Goal: Information Seeking & Learning: Understand process/instructions

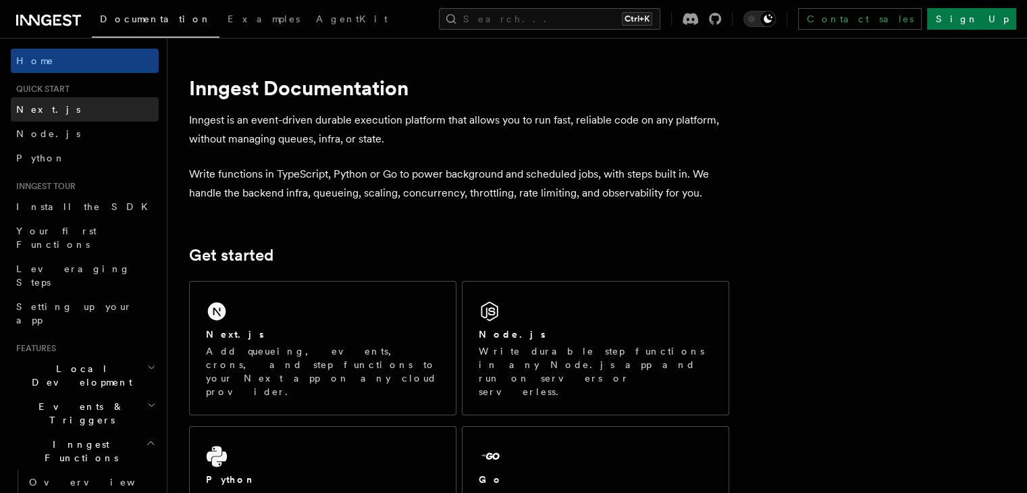
click at [29, 109] on span "Next.js" at bounding box center [48, 109] width 64 height 11
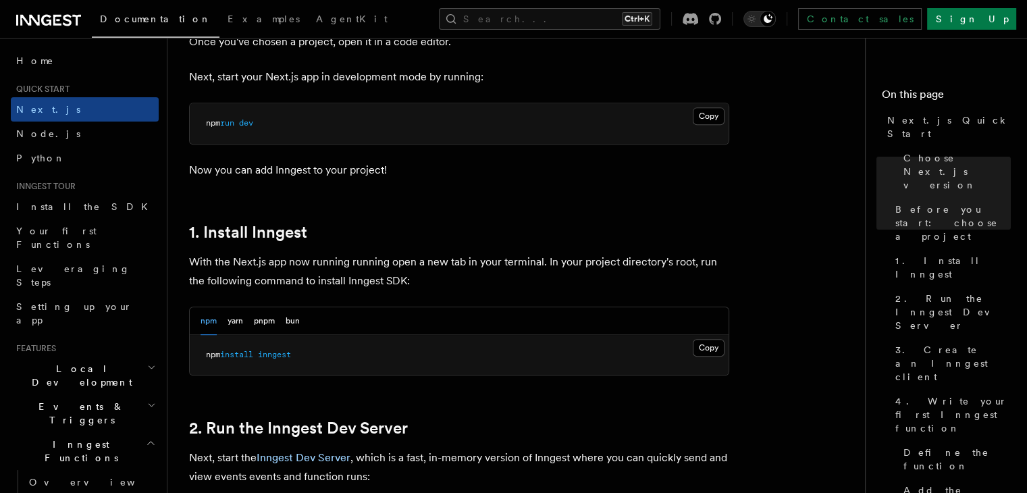
scroll to position [583, 0]
click at [711, 346] on button "Copy Copied" at bounding box center [708, 348] width 32 height 18
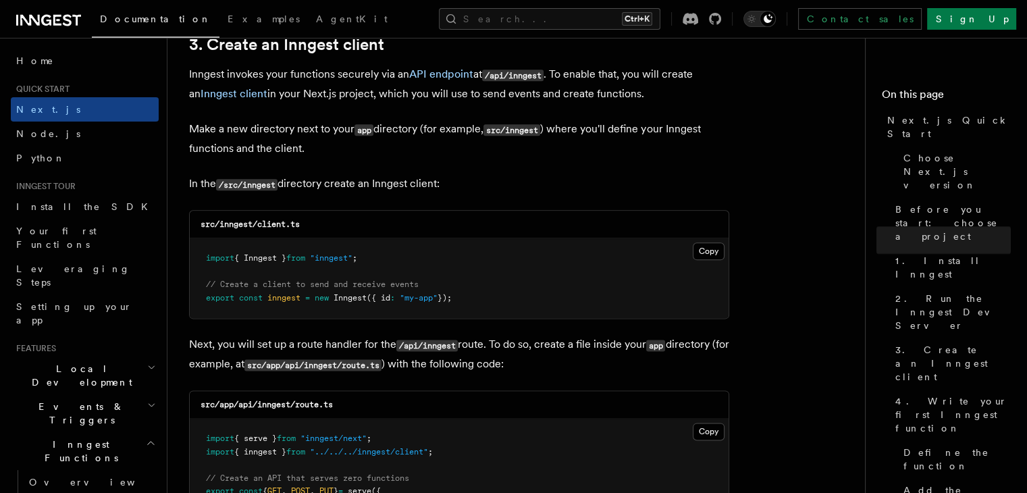
scroll to position [1614, 0]
click at [707, 246] on button "Copy Copied" at bounding box center [708, 251] width 32 height 18
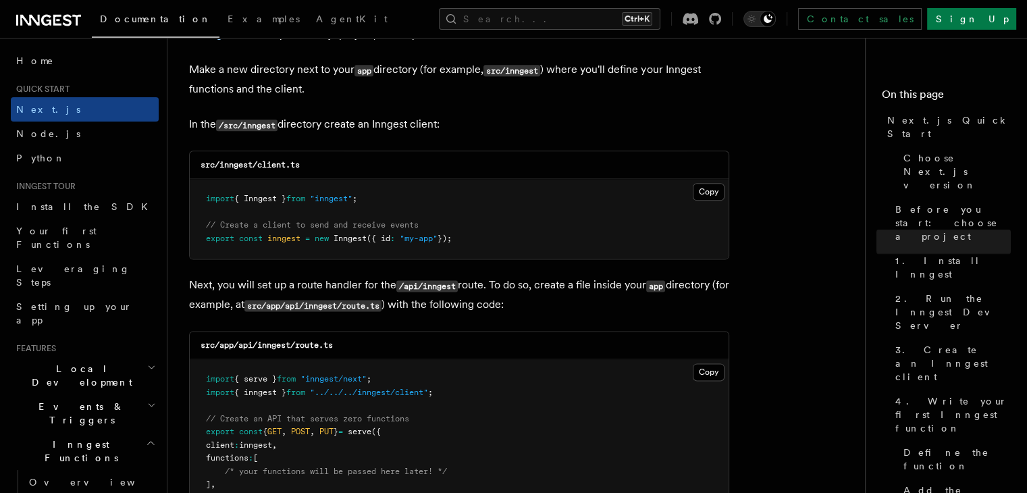
scroll to position [1673, 0]
click at [705, 182] on button "Copy Copied" at bounding box center [708, 191] width 32 height 18
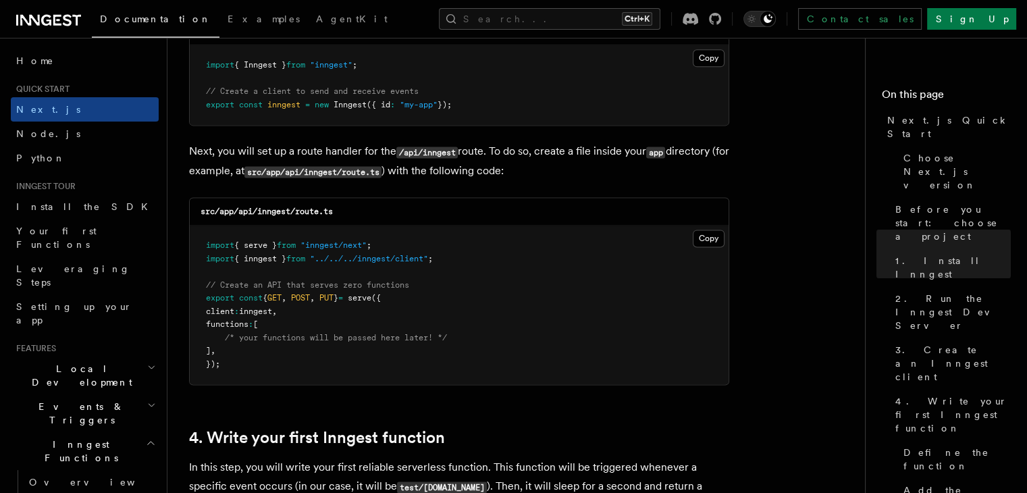
scroll to position [1808, 0]
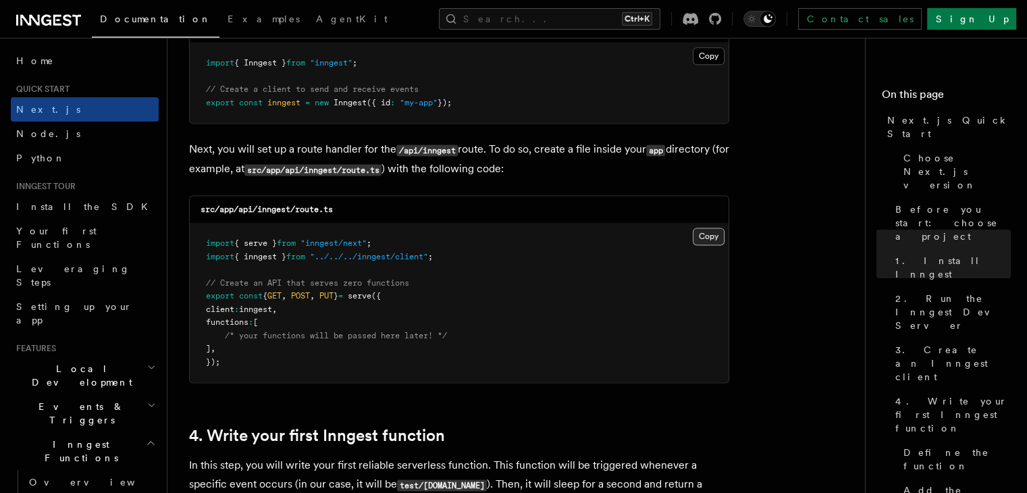
click at [714, 233] on button "Copy Copied" at bounding box center [708, 236] width 32 height 18
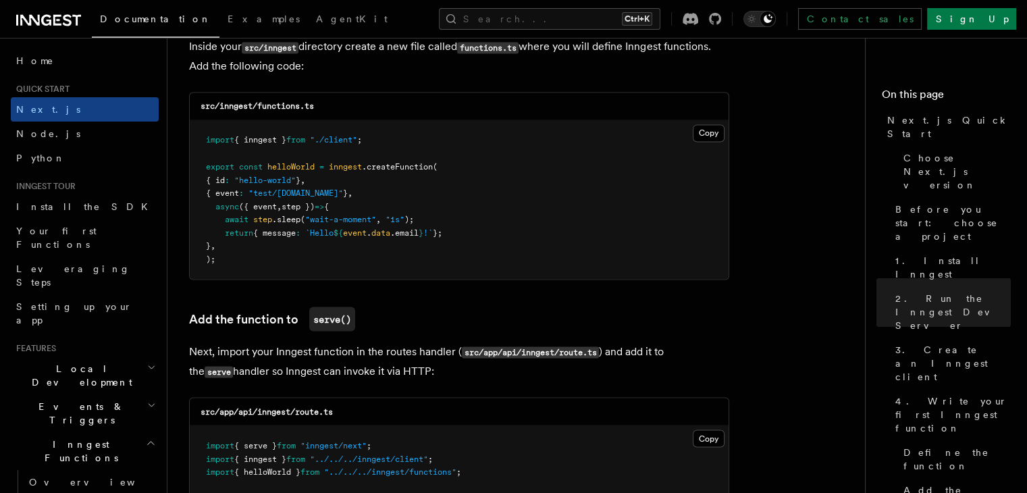
scroll to position [2417, 0]
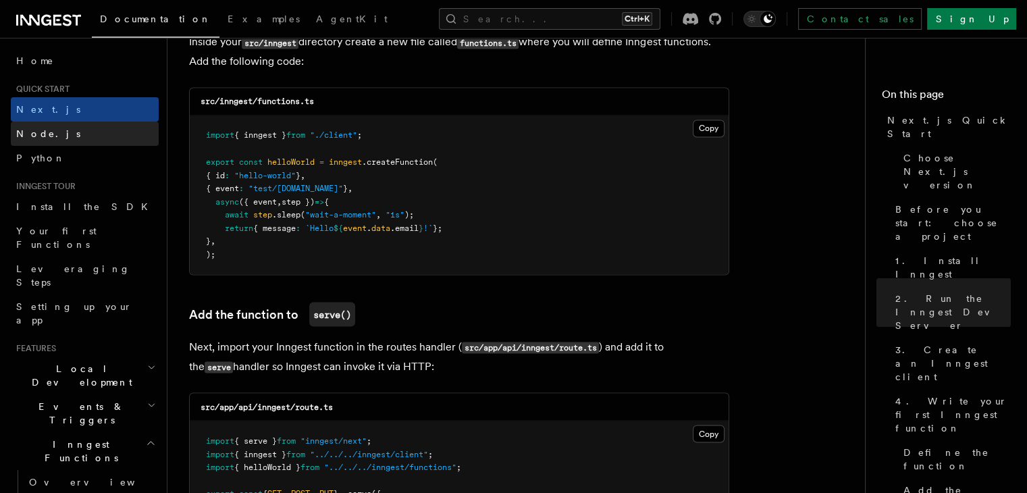
click at [71, 128] on link "Node.js" at bounding box center [85, 133] width 148 height 24
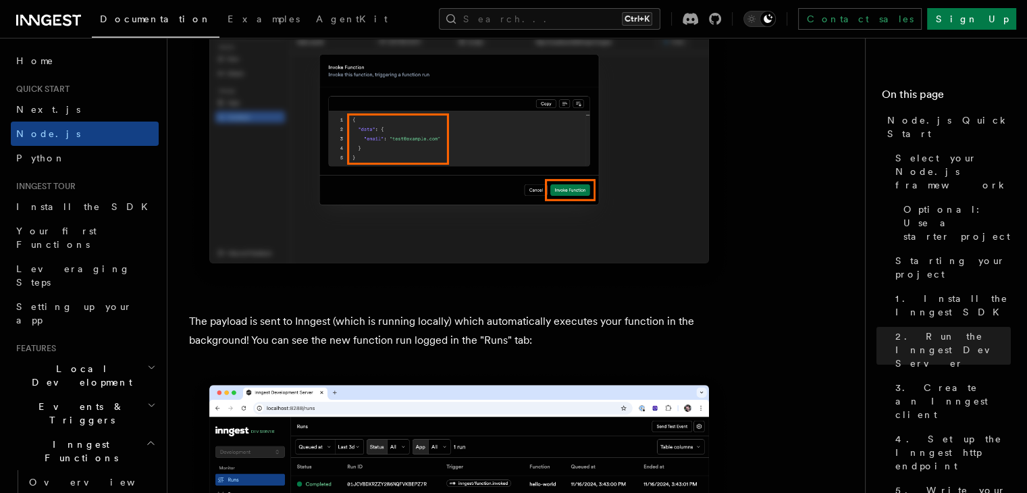
scroll to position [4398, 0]
